Goal: Information Seeking & Learning: Learn about a topic

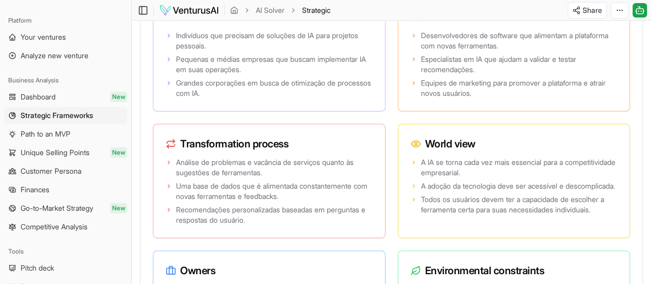
scroll to position [2098, 0]
click at [78, 133] on link "Path to an MVP" at bounding box center [65, 134] width 123 height 16
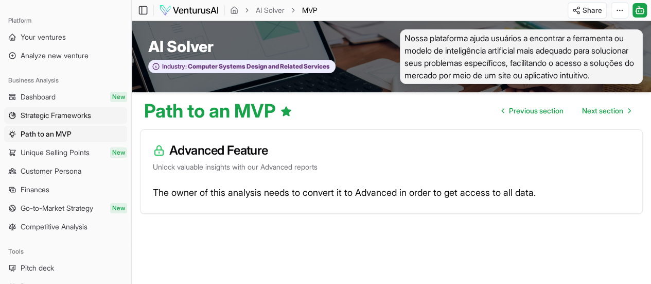
click at [79, 115] on span "Strategic Frameworks" at bounding box center [56, 115] width 70 height 10
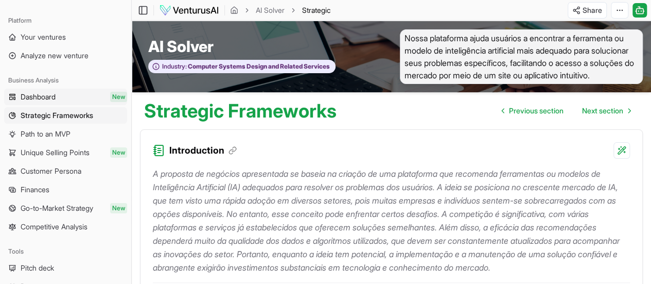
click at [58, 95] on link "Dashboard New" at bounding box center [65, 97] width 123 height 16
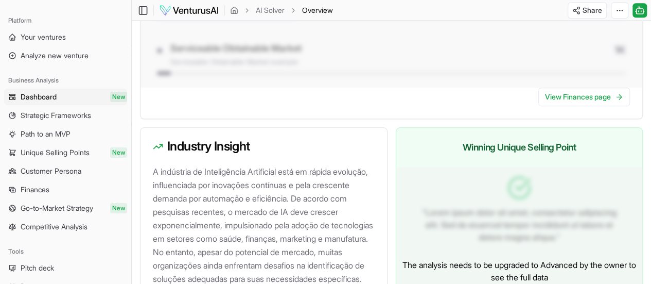
scroll to position [582, 0]
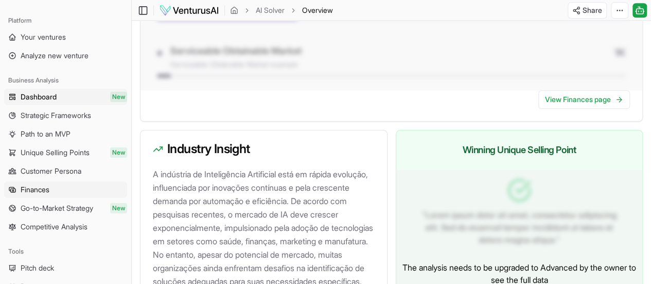
click at [44, 186] on span "Finances" at bounding box center [35, 189] width 29 height 10
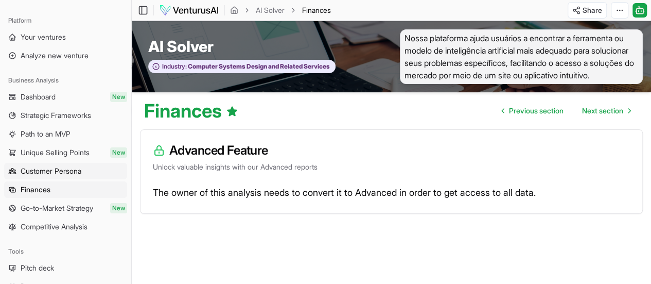
click at [54, 169] on span "Customer Persona" at bounding box center [51, 171] width 61 height 10
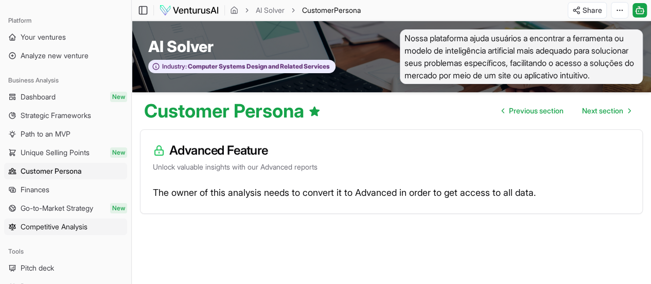
click at [51, 223] on span "Competitive Analysis" at bounding box center [54, 226] width 67 height 10
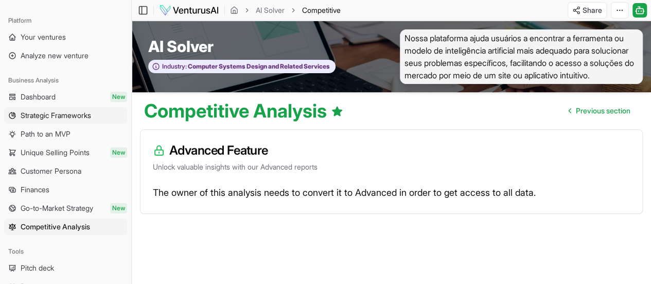
click at [67, 116] on span "Strategic Frameworks" at bounding box center [56, 115] width 70 height 10
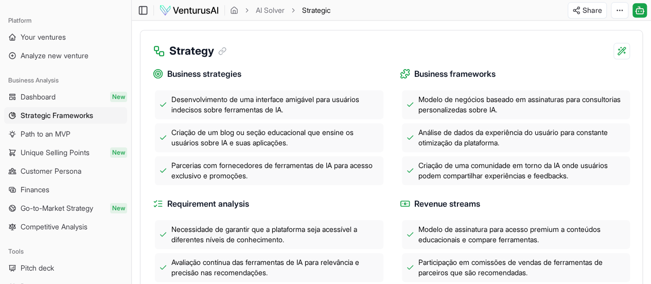
scroll to position [297, 0]
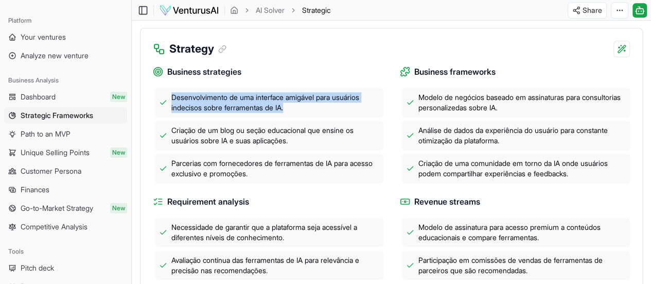
drag, startPoint x: 290, startPoint y: 136, endPoint x: 173, endPoint y: 125, distance: 117.4
click at [173, 113] on span "Desenvolvimento de uma interface amigável para usuários indecisos sobre ferrame…" at bounding box center [275, 102] width 208 height 21
copy span "Desenvolvimento de uma interface amigável para usuários indecisos sobre ferrame…"
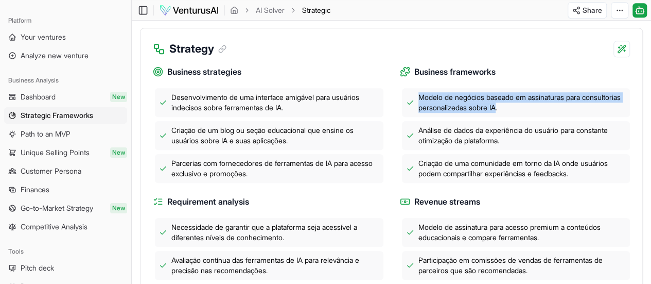
drag, startPoint x: 543, startPoint y: 136, endPoint x: 420, endPoint y: 124, distance: 124.1
click at [420, 113] on span "Modelo de negócios baseado em assinaturas para consultorias personalizedas sobr…" at bounding box center [522, 102] width 208 height 21
copy span "Modelo de negócios baseado em assinaturas para consultorias personalizedas sobr…"
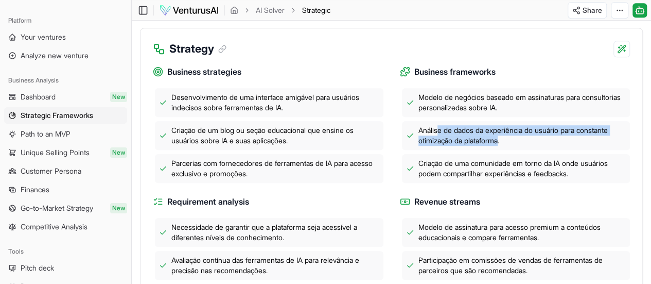
drag, startPoint x: 504, startPoint y: 167, endPoint x: 439, endPoint y: 163, distance: 65.0
click at [439, 146] on span "Análise de dados da experiência do usuário para constante otimização da platafo…" at bounding box center [522, 135] width 208 height 21
click at [481, 146] on span "Análise de dados da experiência do usuário para constante otimização da platafo…" at bounding box center [522, 135] width 208 height 21
drag, startPoint x: 506, startPoint y: 169, endPoint x: 419, endPoint y: 158, distance: 87.6
click at [419, 146] on span "Análise de dados da experiência do usuário para constante otimização da platafo…" at bounding box center [522, 135] width 208 height 21
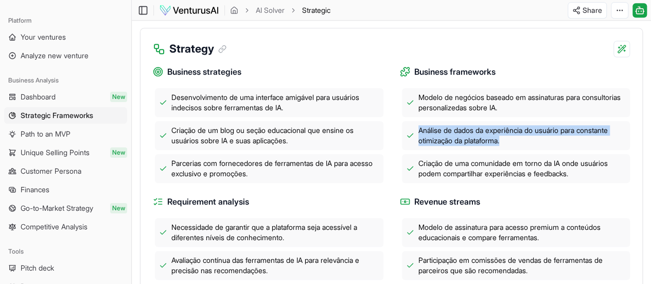
copy span "Análise de dados da experiência do usuário para constante otimização da platafo…"
click at [65, 134] on span "Path to an MVP" at bounding box center [46, 134] width 50 height 10
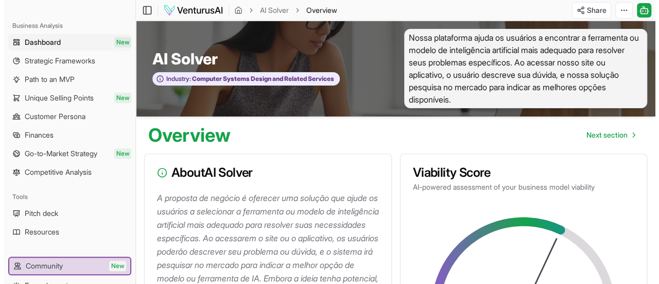
scroll to position [57, 0]
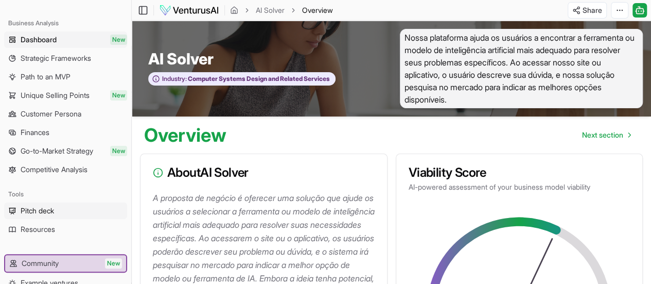
click at [37, 211] on span "Pitch deck" at bounding box center [37, 210] width 33 height 10
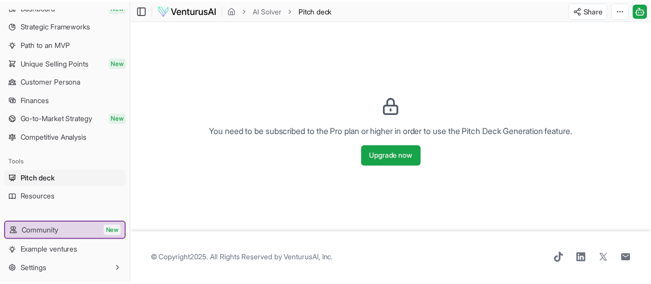
scroll to position [89, 0]
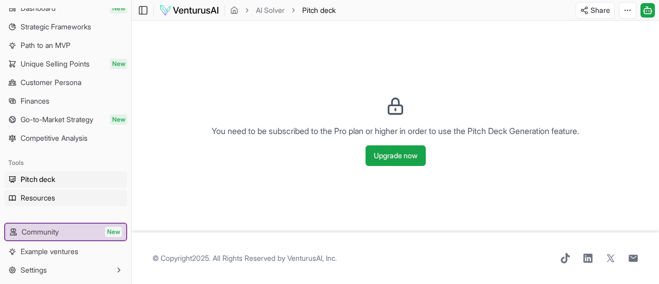
click at [57, 202] on link "Resources" at bounding box center [65, 197] width 123 height 16
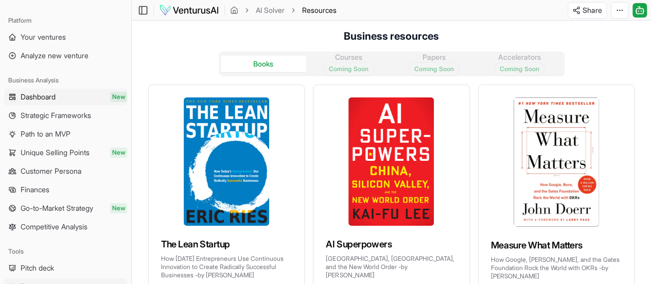
click at [80, 98] on link "Dashboard New" at bounding box center [65, 97] width 123 height 16
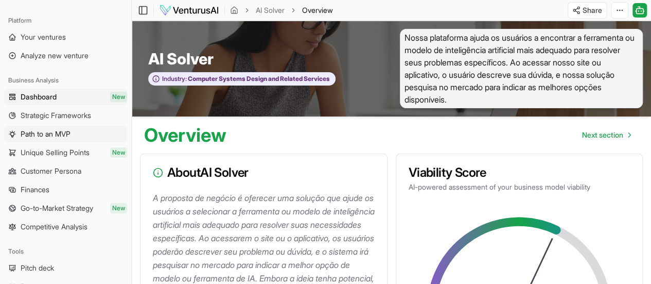
click at [60, 133] on span "Path to an MVP" at bounding box center [46, 134] width 50 height 10
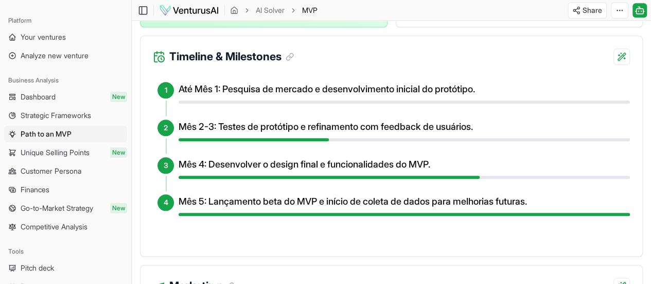
scroll to position [451, 0]
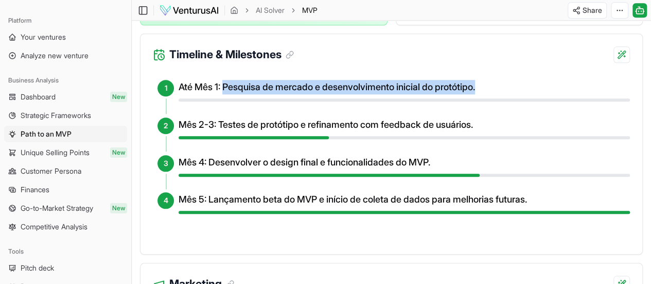
drag, startPoint x: 224, startPoint y: 99, endPoint x: 493, endPoint y: 97, distance: 268.6
click at [493, 94] on h4 "Até Mês 1: Pesquisa de mercado e desenvolvimento inicial do protótipo." at bounding box center [404, 87] width 451 height 14
copy h4 "Pesquisa de mercado e desenvolvimento inicial do protótipo."
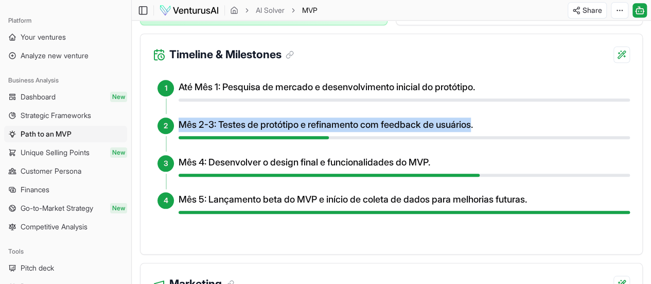
drag, startPoint x: 180, startPoint y: 138, endPoint x: 484, endPoint y: 143, distance: 304.1
click at [484, 132] on h4 "Mês 2-3: Testes de protótipo e refinamento com feedback de usuários." at bounding box center [404, 124] width 451 height 14
copy h4 "Mês 2-3: Testes de protótipo e refinamento com feedback de usuários"
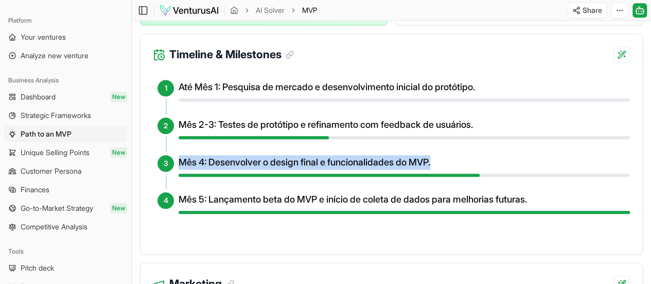
drag, startPoint x: 180, startPoint y: 175, endPoint x: 451, endPoint y: 178, distance: 271.2
click at [451, 169] on h4 "Mês 4: Desenvolver o design final e funcionalidades do MVP." at bounding box center [404, 162] width 451 height 14
copy h4 "Mês 4: Desenvolver o design final e funcionalidades do MVP."
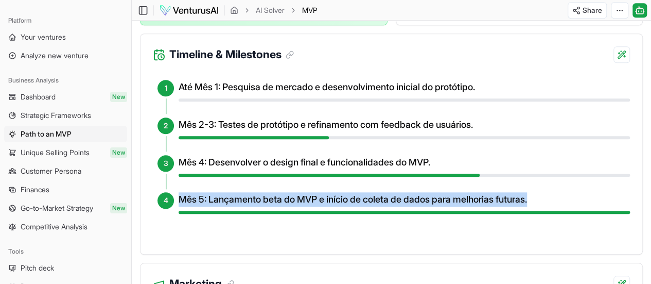
drag, startPoint x: 178, startPoint y: 211, endPoint x: 544, endPoint y: 213, distance: 366.4
click at [544, 206] on h4 "Mês 5: Lançamento beta do MVP e início de coleta de dados para melhorias futura…" at bounding box center [404, 199] width 451 height 14
copy h4 "Mês 5: Lançamento beta do MVP e início de coleta de dados para melhorias futura…"
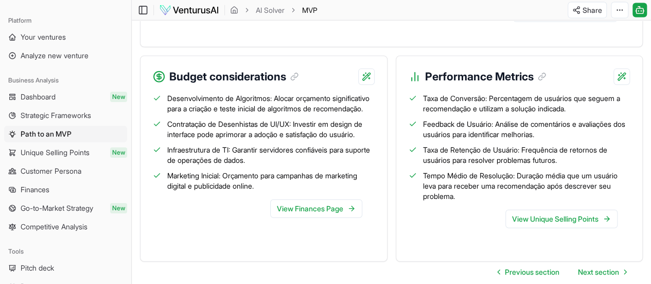
scroll to position [1171, 0]
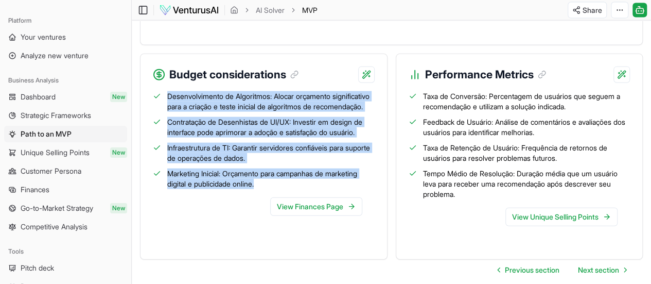
drag, startPoint x: 167, startPoint y: 105, endPoint x: 279, endPoint y: 207, distance: 151.9
click at [279, 189] on ul "Desenvolvimento de Algoritmos: Alocar orçamento significativo para a criação e …" at bounding box center [264, 140] width 222 height 98
copy ul "Desenvolvimento de Algoritmos: Alocar orçamento significativo para a criação e …"
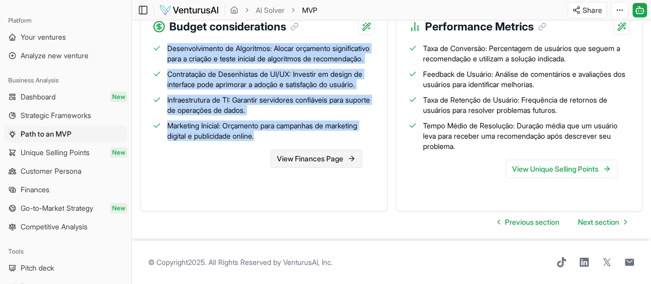
click at [306, 166] on link "View Finances Page" at bounding box center [316, 158] width 92 height 19
click at [65, 114] on span "Strategic Frameworks" at bounding box center [56, 115] width 70 height 10
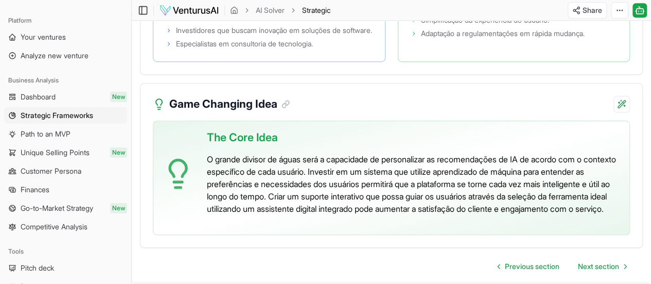
scroll to position [2329, 0]
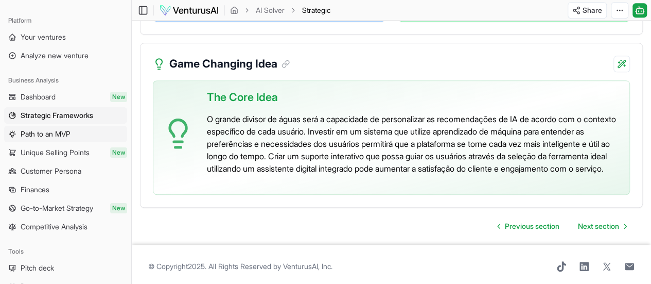
click at [66, 129] on span "Path to an MVP" at bounding box center [46, 134] width 50 height 10
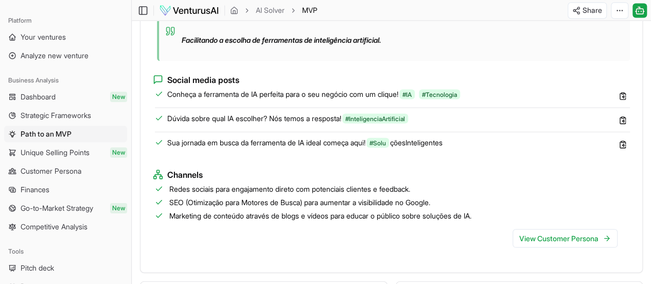
scroll to position [945, 0]
drag, startPoint x: 169, startPoint y: 105, endPoint x: 414, endPoint y: 110, distance: 245.5
click at [414, 98] on span "Conheça a ferramenta de IA perfeita para o seu negócio com um clique! #IA #Tecn…" at bounding box center [314, 93] width 294 height 10
copy span "Conheça a ferramenta de IA perfeita para o seu negócio com um clique!"
